Goal: Task Accomplishment & Management: Complete application form

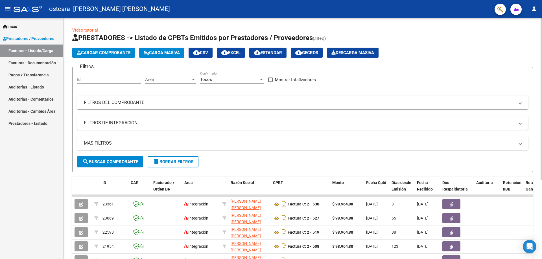
click at [113, 51] on span "Cargar Comprobante" at bounding box center [104, 52] width 54 height 5
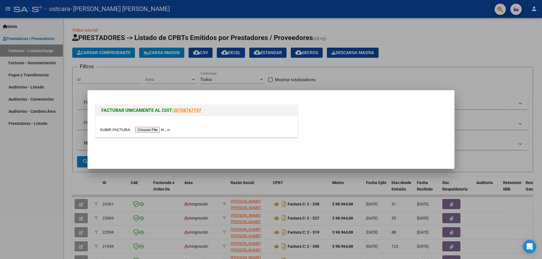
click at [166, 129] on input "file" at bounding box center [135, 130] width 71 height 6
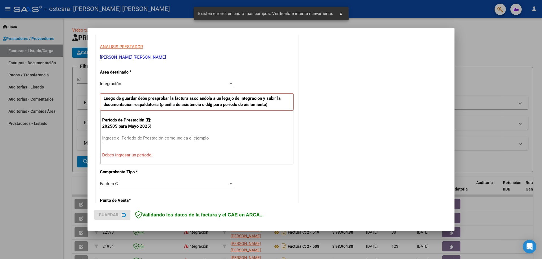
scroll to position [102, 0]
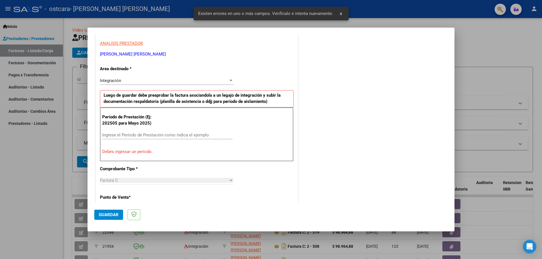
click at [121, 136] on input "Ingrese el Período de Prestación como indica el ejemplo" at bounding box center [167, 135] width 130 height 5
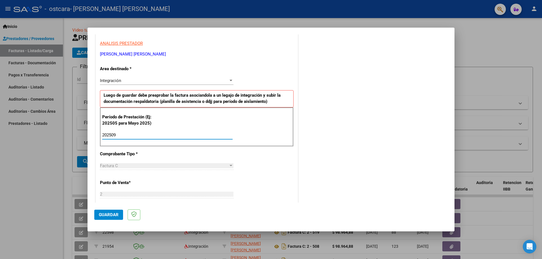
type input "202509"
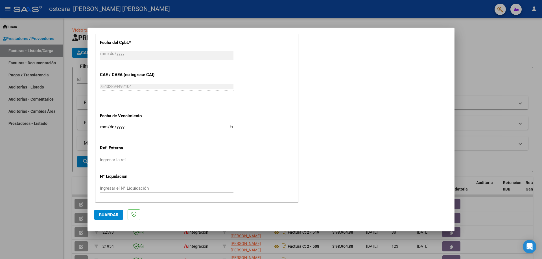
scroll to position [328, 0]
click at [473, 232] on div at bounding box center [271, 129] width 542 height 259
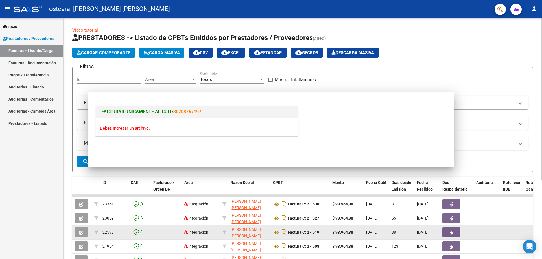
scroll to position [0, 0]
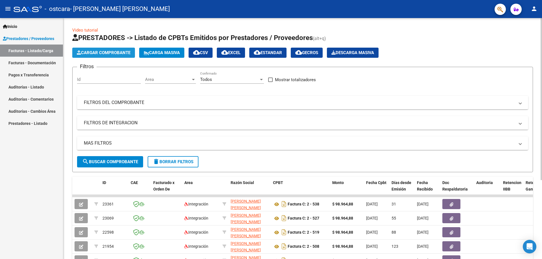
click at [104, 52] on span "Cargar Comprobante" at bounding box center [104, 52] width 54 height 5
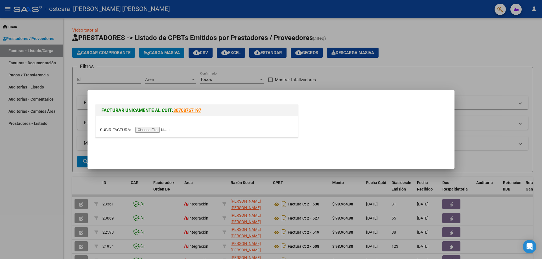
click at [152, 131] on input "file" at bounding box center [135, 130] width 71 height 6
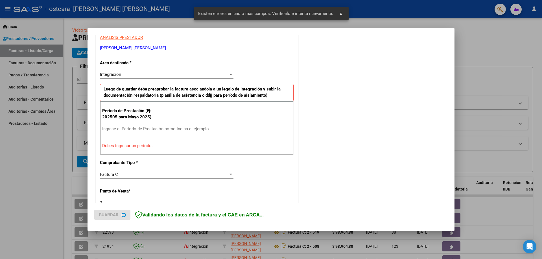
scroll to position [112, 0]
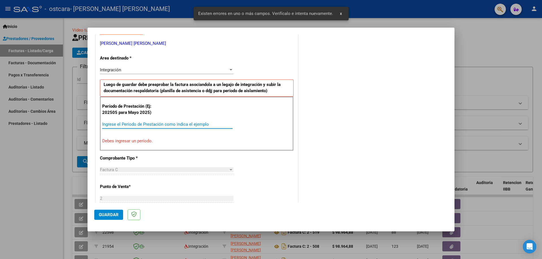
click at [136, 125] on input "Ingrese el Período de Prestación como indica el ejemplo" at bounding box center [167, 124] width 130 height 5
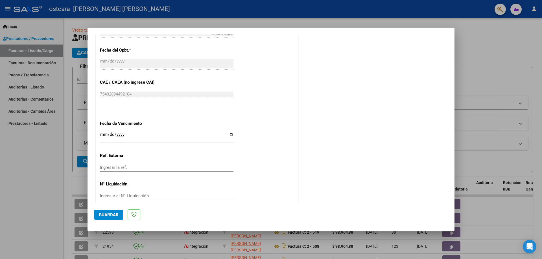
scroll to position [328, 0]
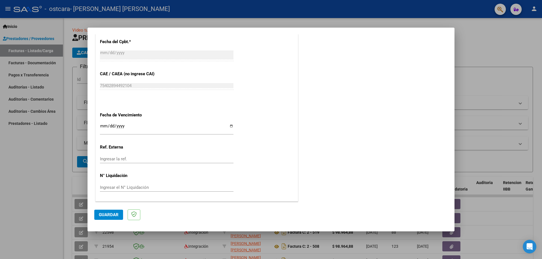
type input "202509"
click at [104, 128] on input "Ingresar la fecha" at bounding box center [167, 128] width 134 height 9
click at [230, 126] on input "Ingresar la fecha" at bounding box center [167, 128] width 134 height 9
type input "[DATE]"
click at [115, 216] on span "Guardar" at bounding box center [109, 215] width 20 height 5
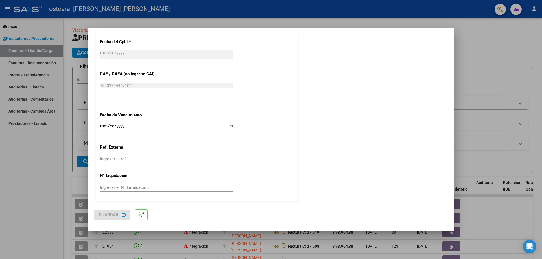
scroll to position [0, 0]
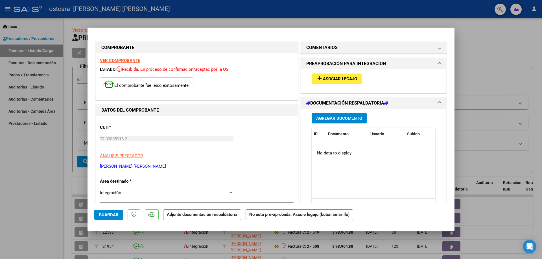
click at [326, 80] on span "Asociar Legajo" at bounding box center [340, 79] width 34 height 5
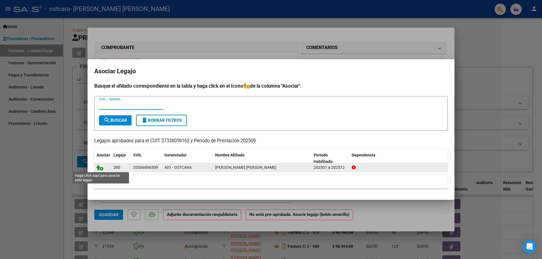
click at [99, 170] on icon at bounding box center [100, 168] width 7 height 6
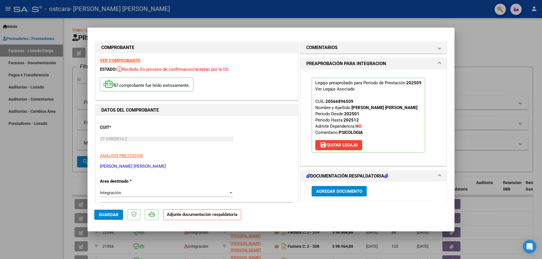
scroll to position [28, 0]
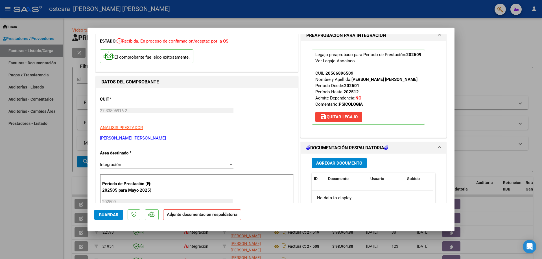
click at [351, 163] on span "Agregar Documento" at bounding box center [339, 163] width 46 height 5
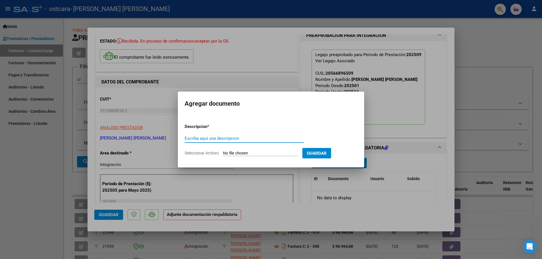
click at [229, 138] on input "Escriba aquí una descripcion" at bounding box center [244, 138] width 119 height 5
type input "ASISTENCIA [DATE]"
click at [269, 153] on input "Seleccionar Archivo" at bounding box center [260, 153] width 75 height 5
type input "C:\fakepath\asistencia [PERSON_NAME] septiembre.pdf"
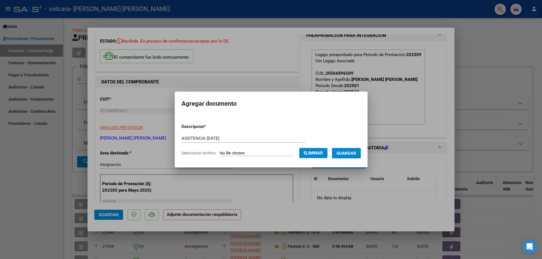
click at [356, 153] on span "Guardar" at bounding box center [347, 153] width 20 height 5
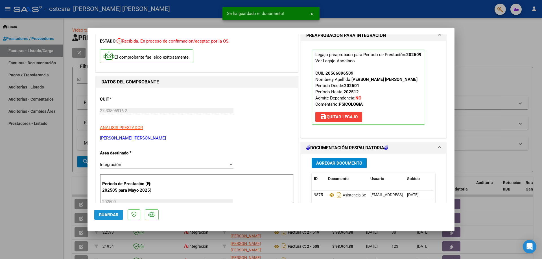
click at [101, 214] on span "Guardar" at bounding box center [109, 215] width 20 height 5
click at [502, 44] on div at bounding box center [271, 129] width 542 height 259
type input "$ 0,00"
